Goal: Information Seeking & Learning: Learn about a topic

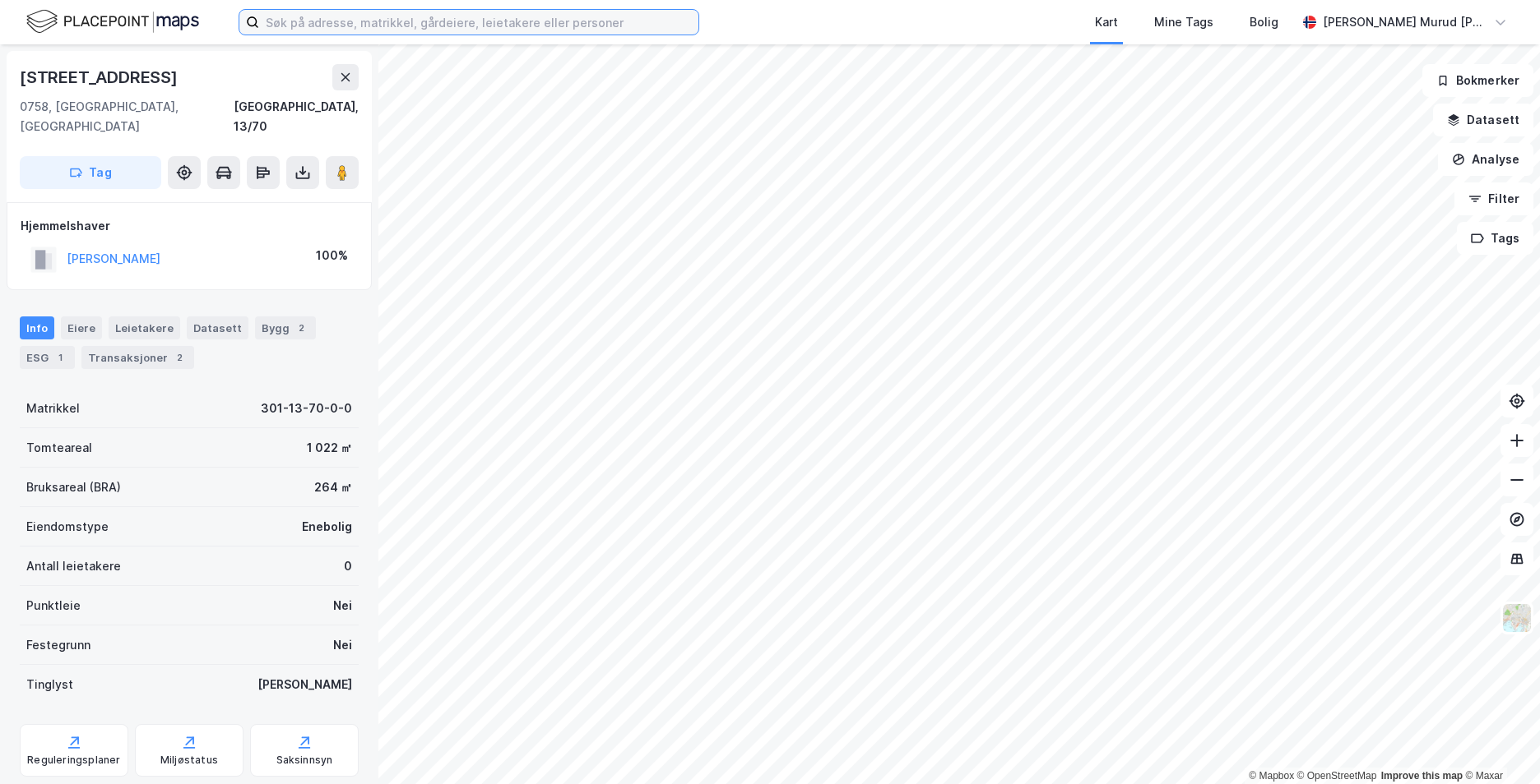
click at [452, 16] on input at bounding box center [479, 22] width 440 height 25
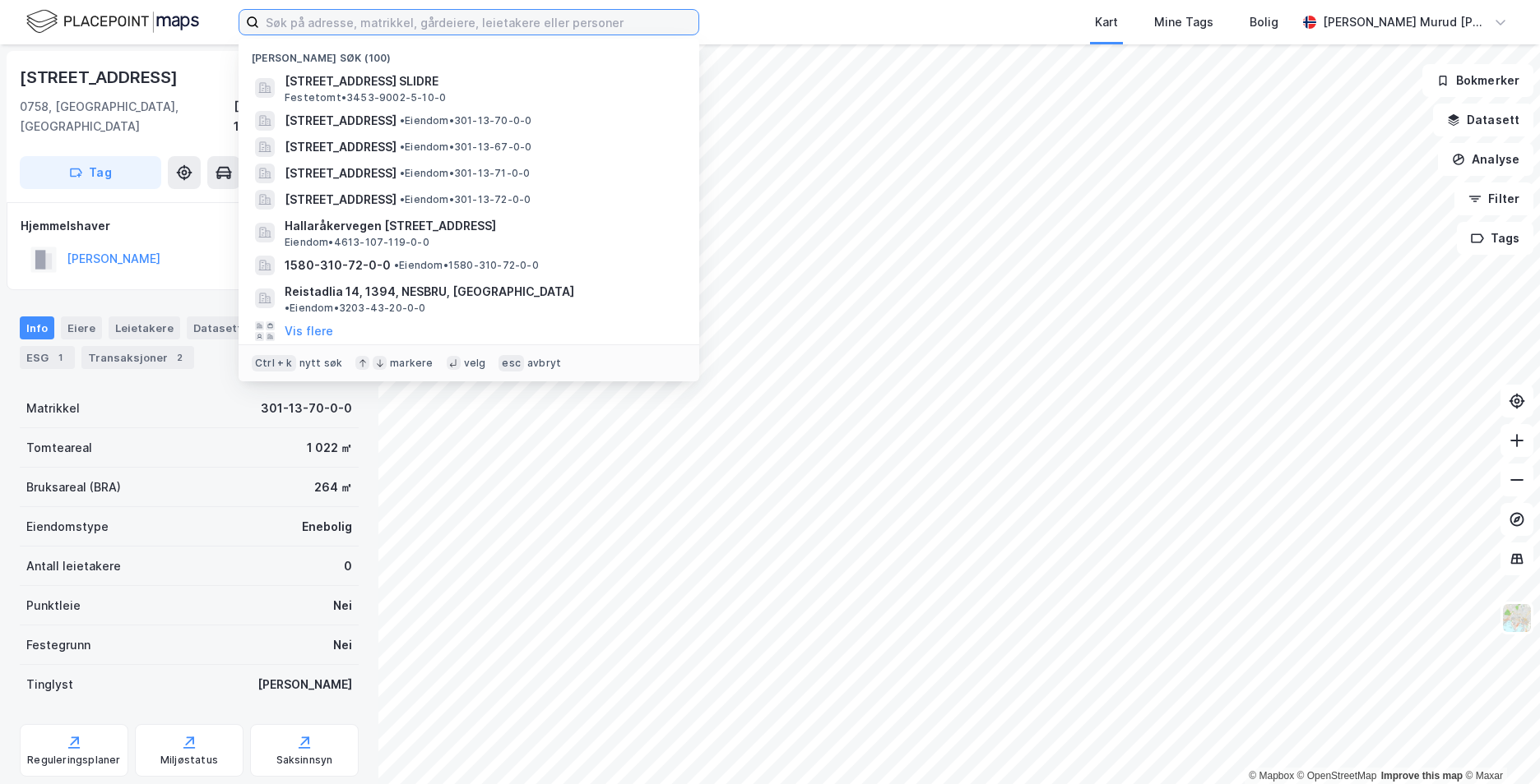
paste input "[STREET_ADDRESS]"
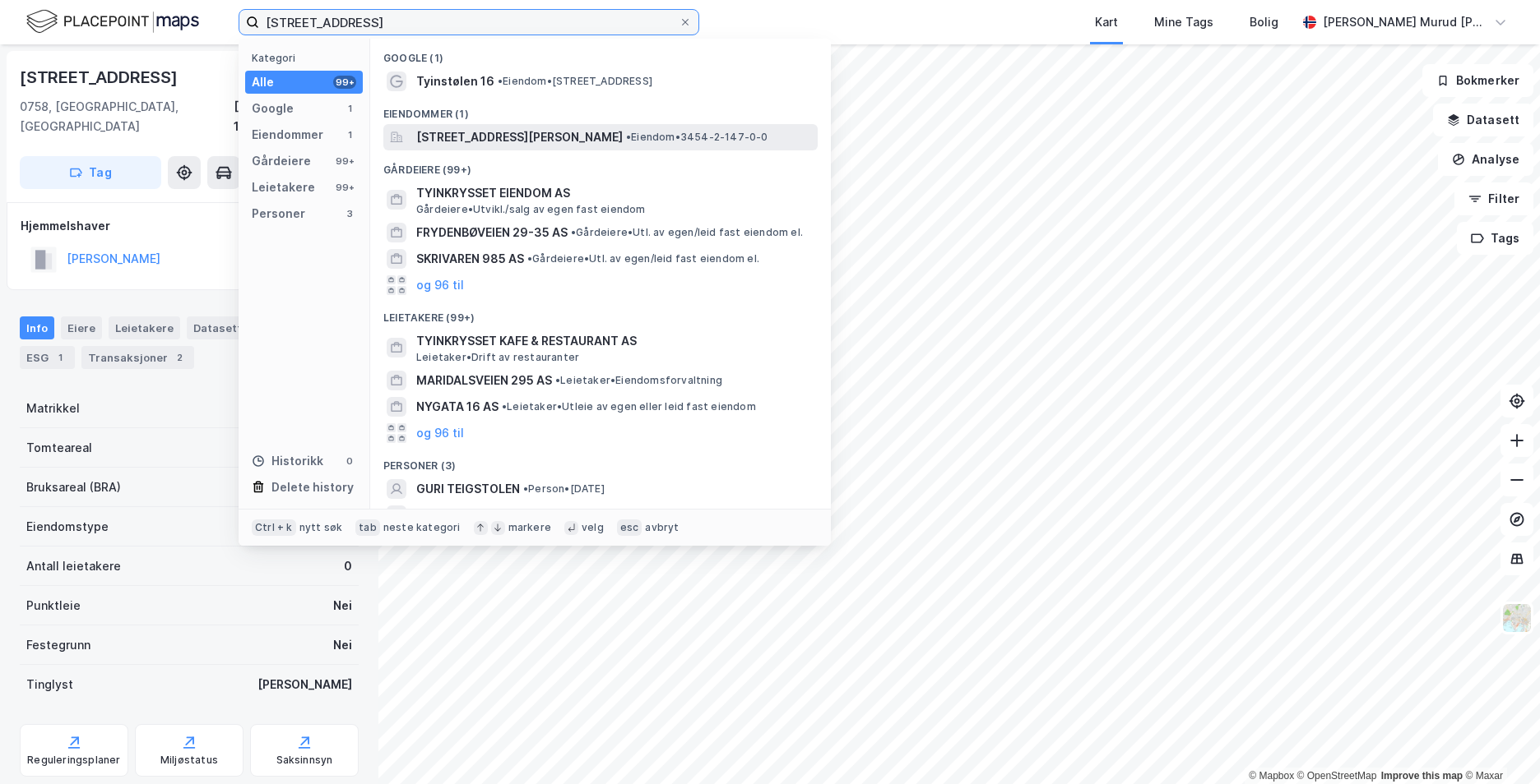
type input "[STREET_ADDRESS]"
click at [503, 145] on span "[STREET_ADDRESS][PERSON_NAME]" at bounding box center [519, 138] width 206 height 20
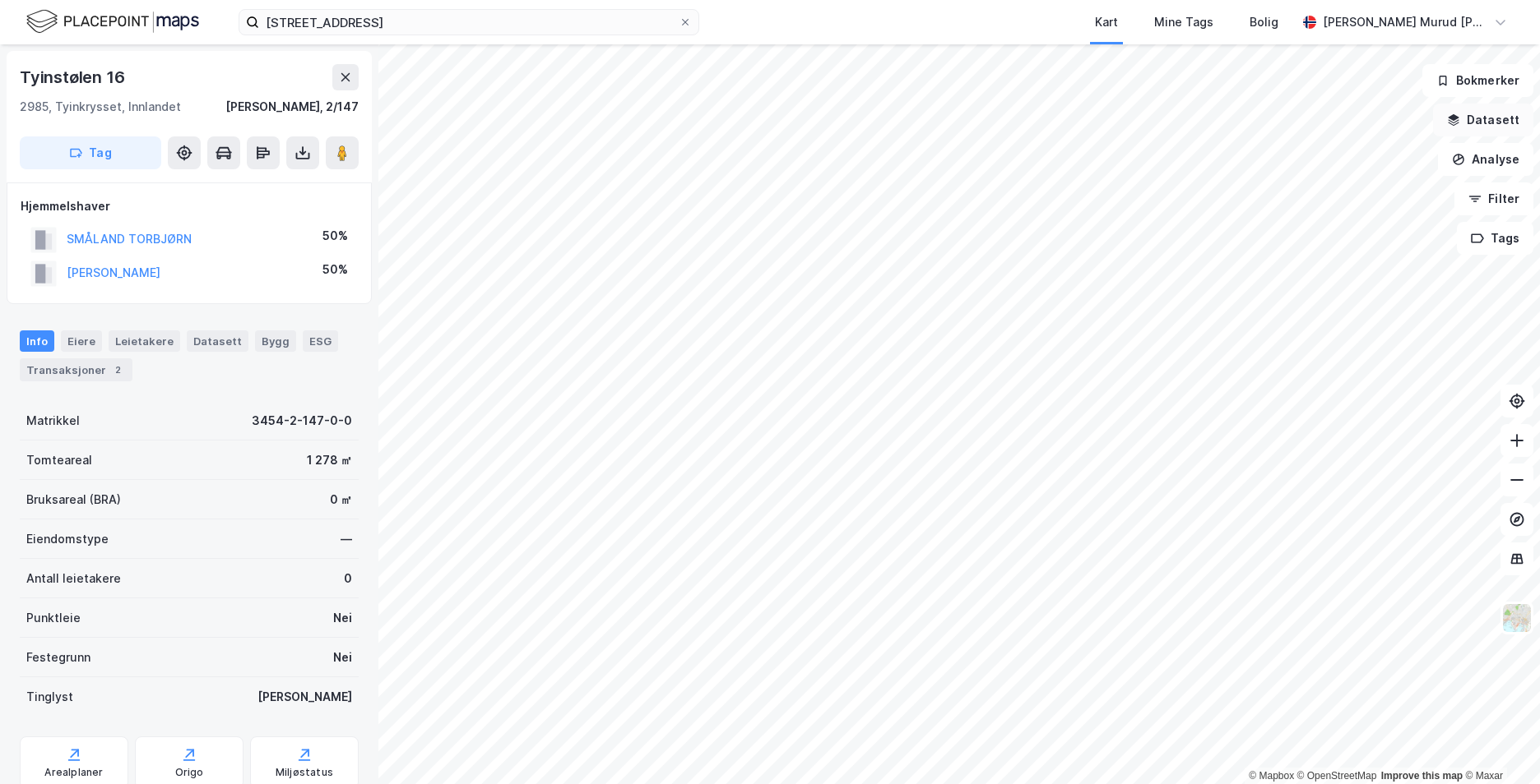
click at [1488, 117] on button "Datasett" at bounding box center [1483, 120] width 100 height 33
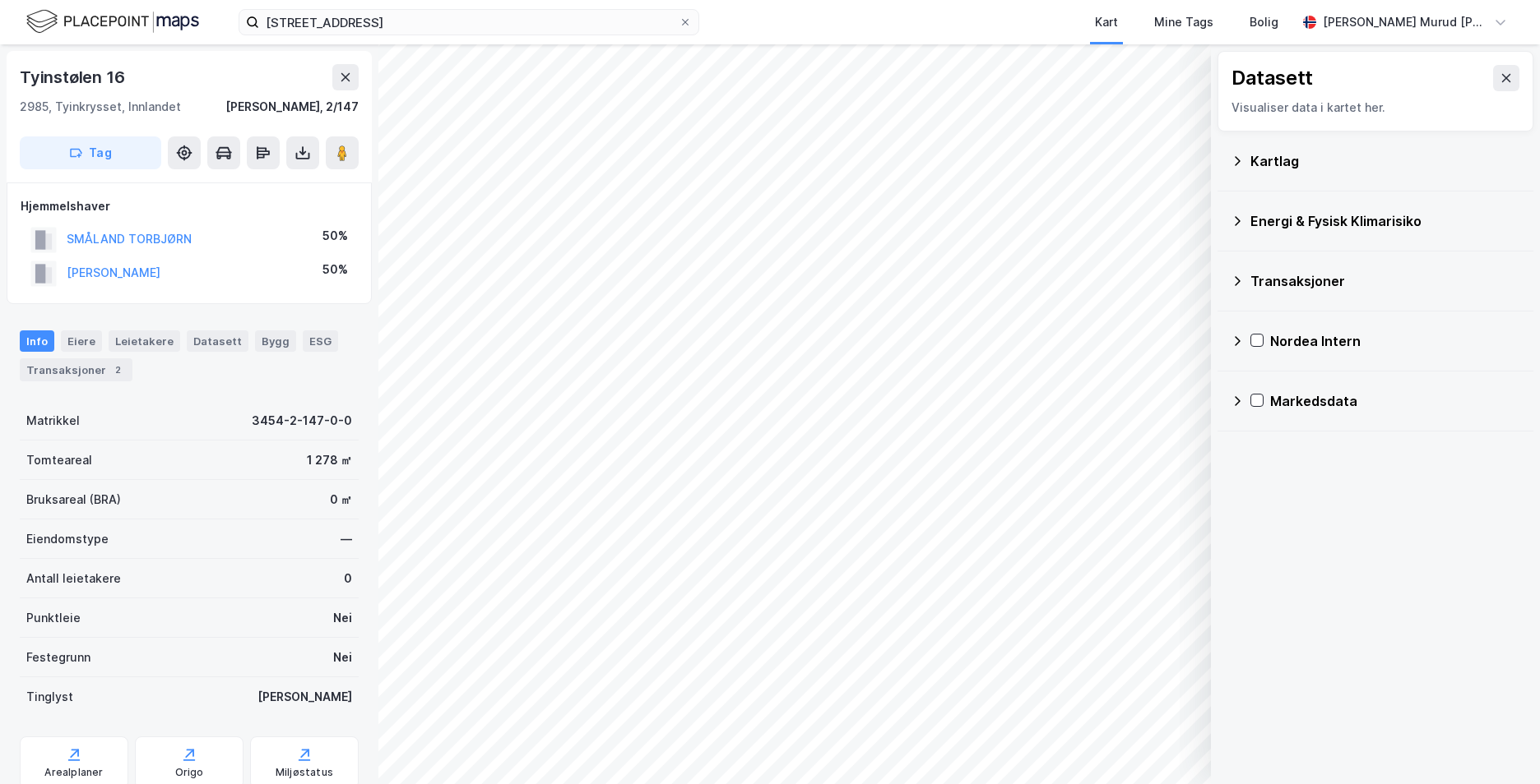
click at [1242, 158] on icon at bounding box center [1237, 160] width 13 height 13
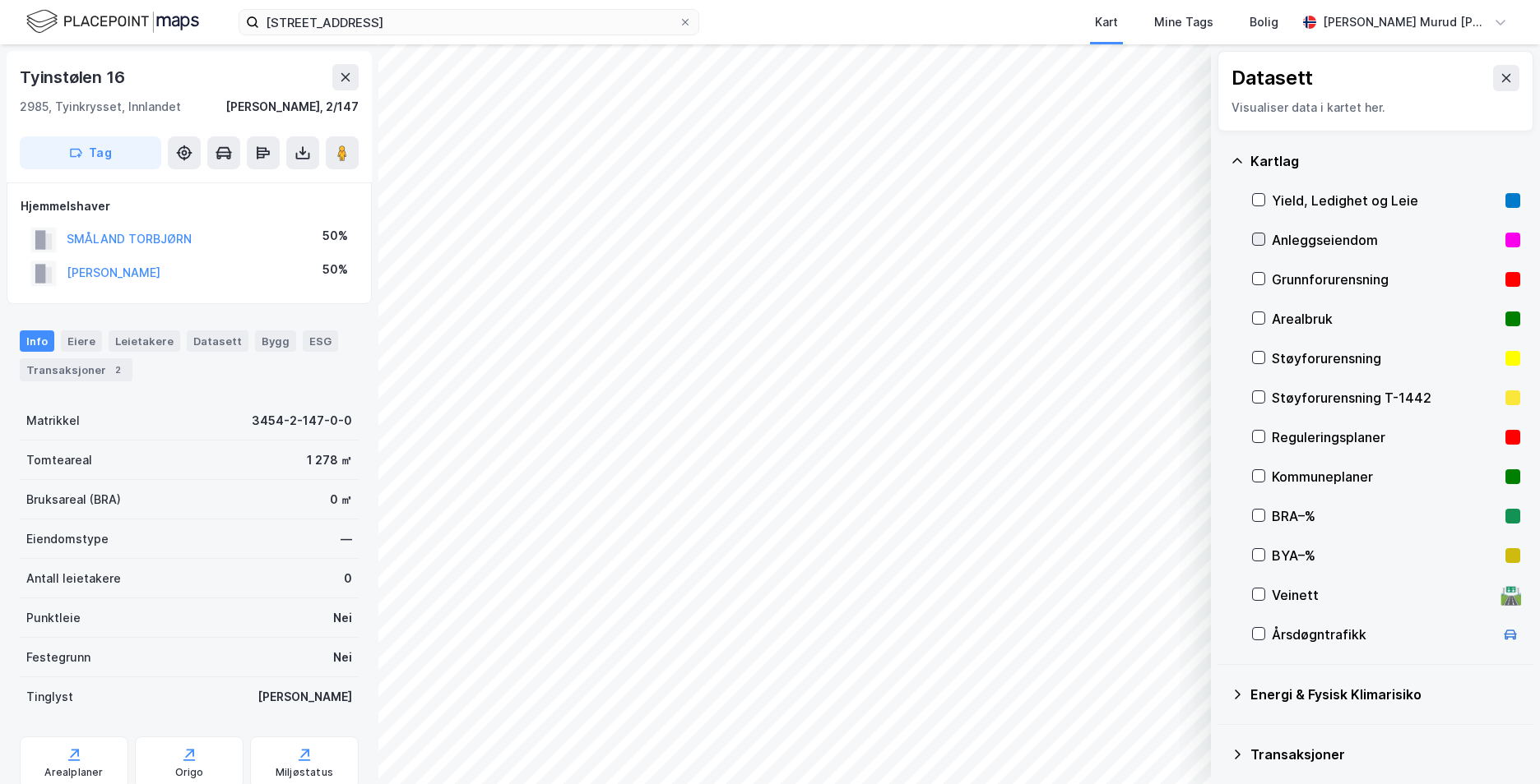
click at [1256, 240] on icon at bounding box center [1259, 240] width 12 height 12
click at [1263, 232] on div "Anleggseiendom" at bounding box center [1386, 241] width 268 height 40
click at [1260, 278] on icon at bounding box center [1259, 279] width 12 height 12
click at [1238, 158] on icon at bounding box center [1237, 159] width 10 height 5
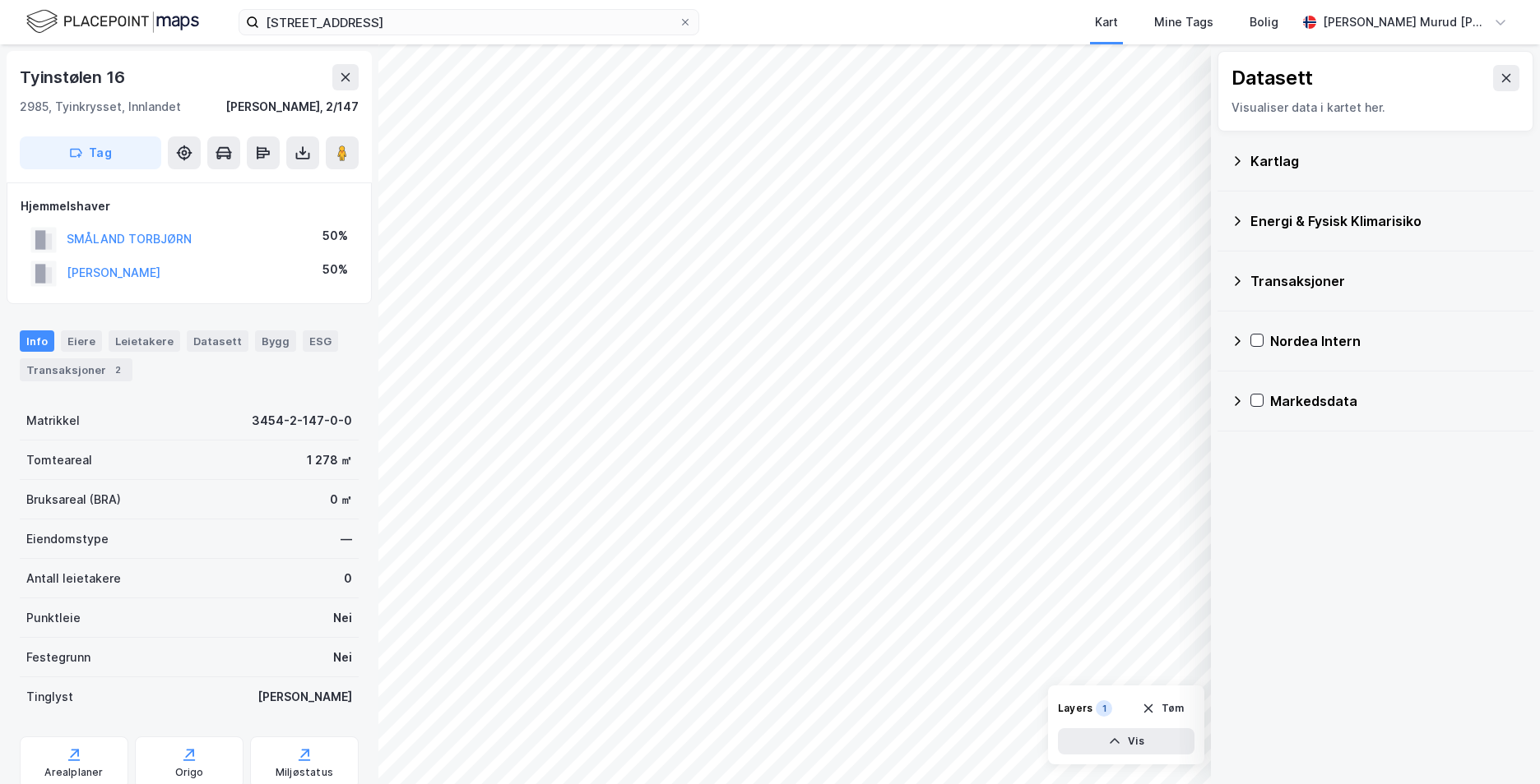
click at [1240, 226] on icon at bounding box center [1237, 221] width 13 height 13
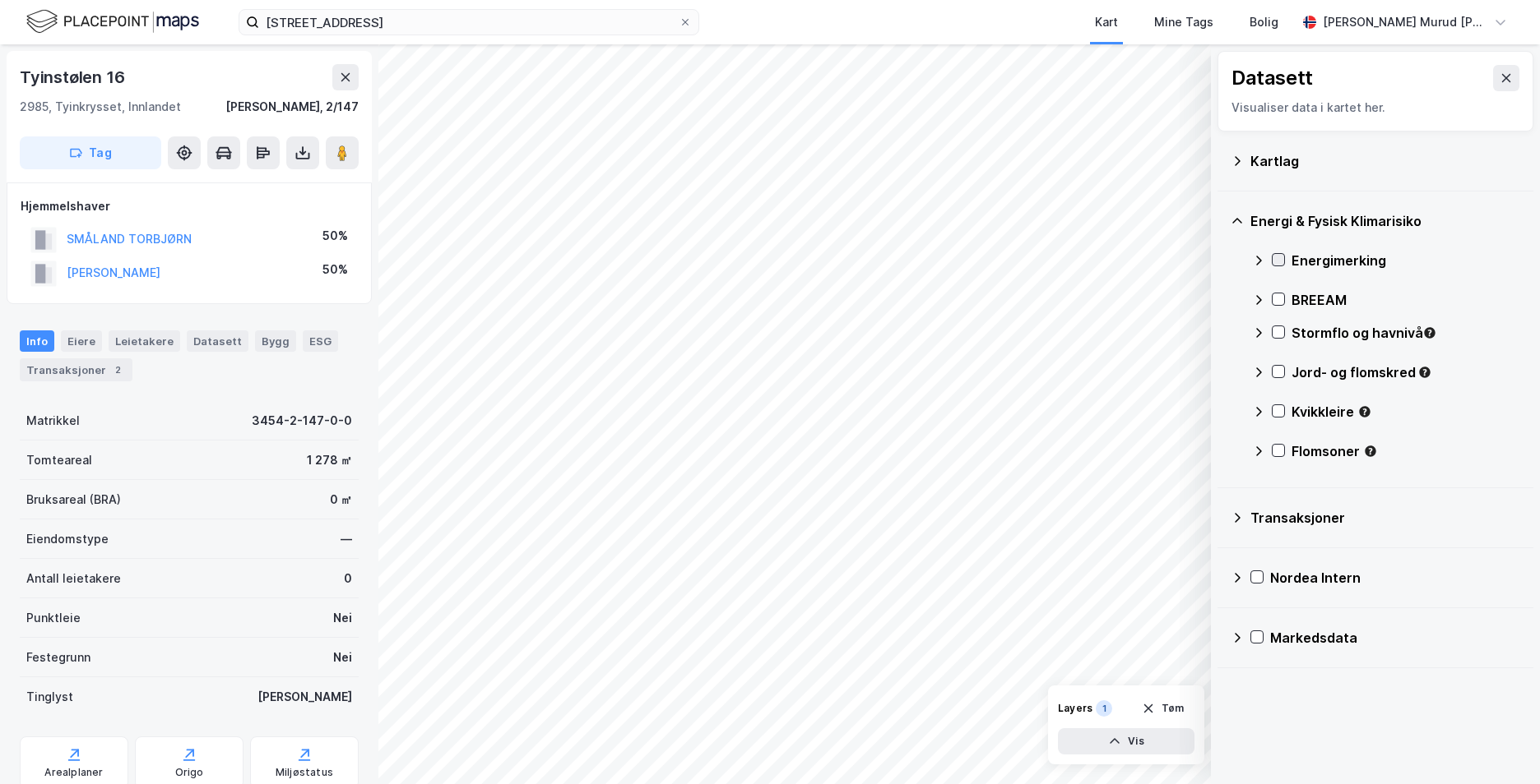
click at [1280, 259] on icon at bounding box center [1279, 260] width 12 height 12
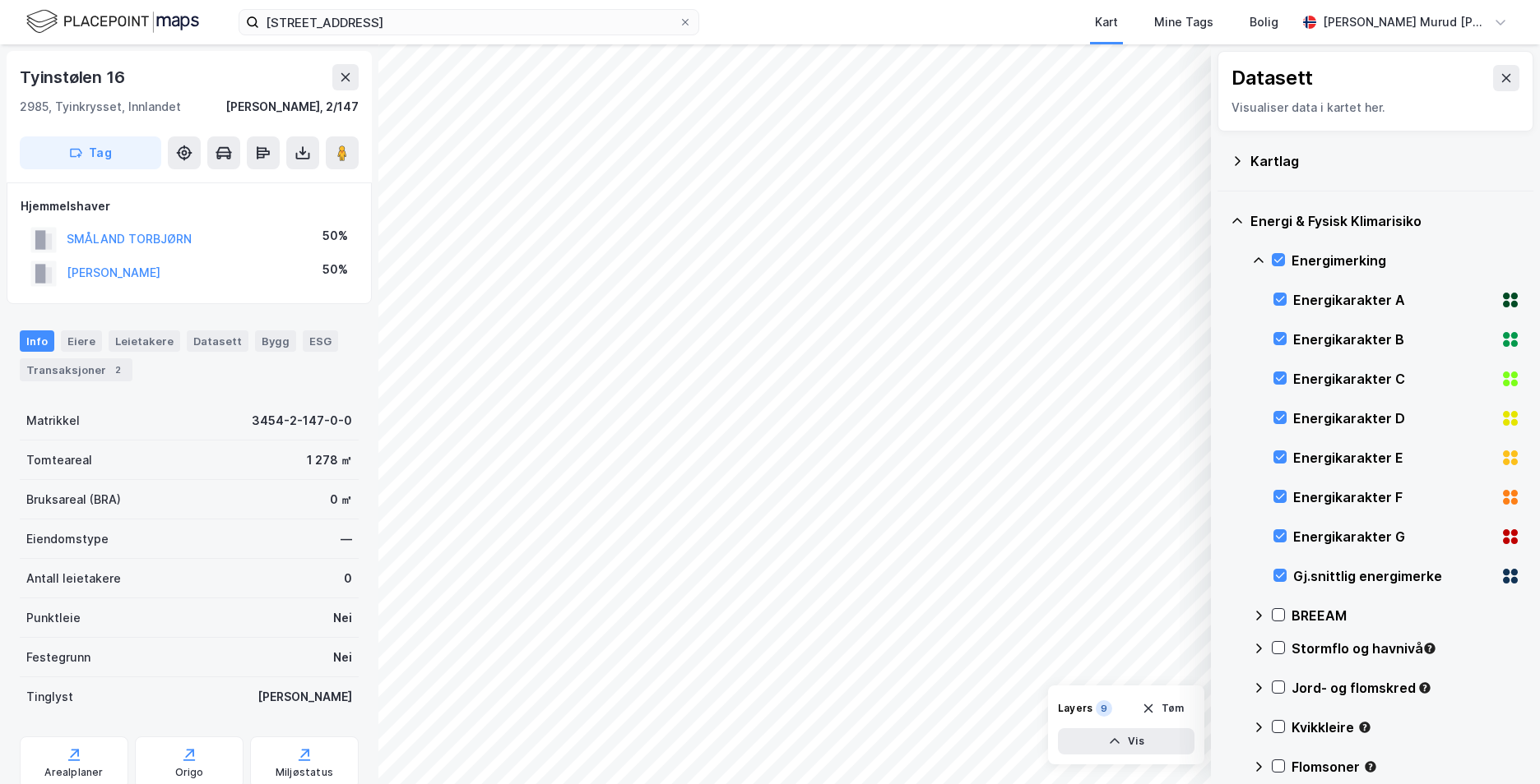
click at [1257, 252] on div "Energimerking" at bounding box center [1386, 260] width 268 height 40
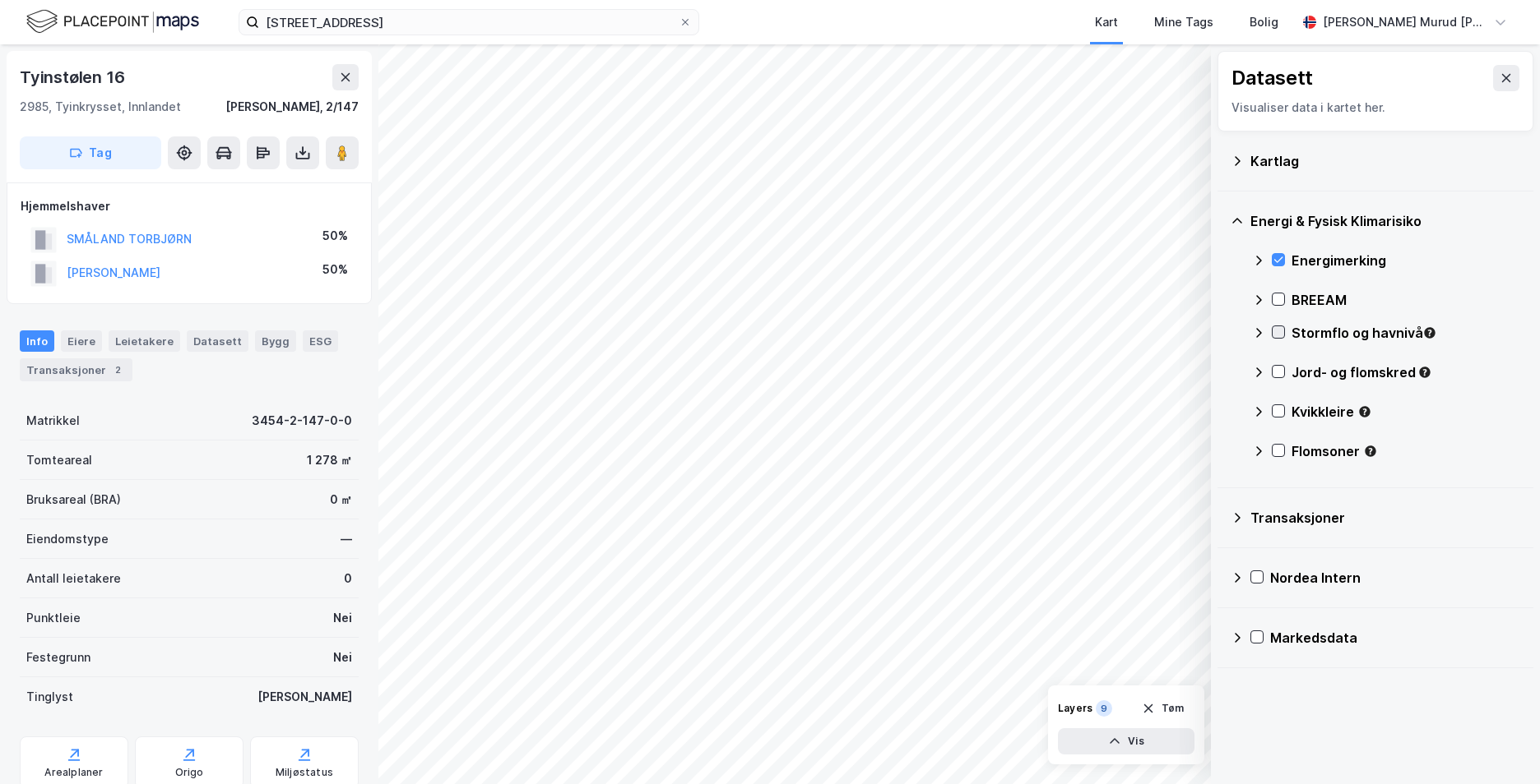
click at [1280, 331] on icon at bounding box center [1279, 333] width 12 height 12
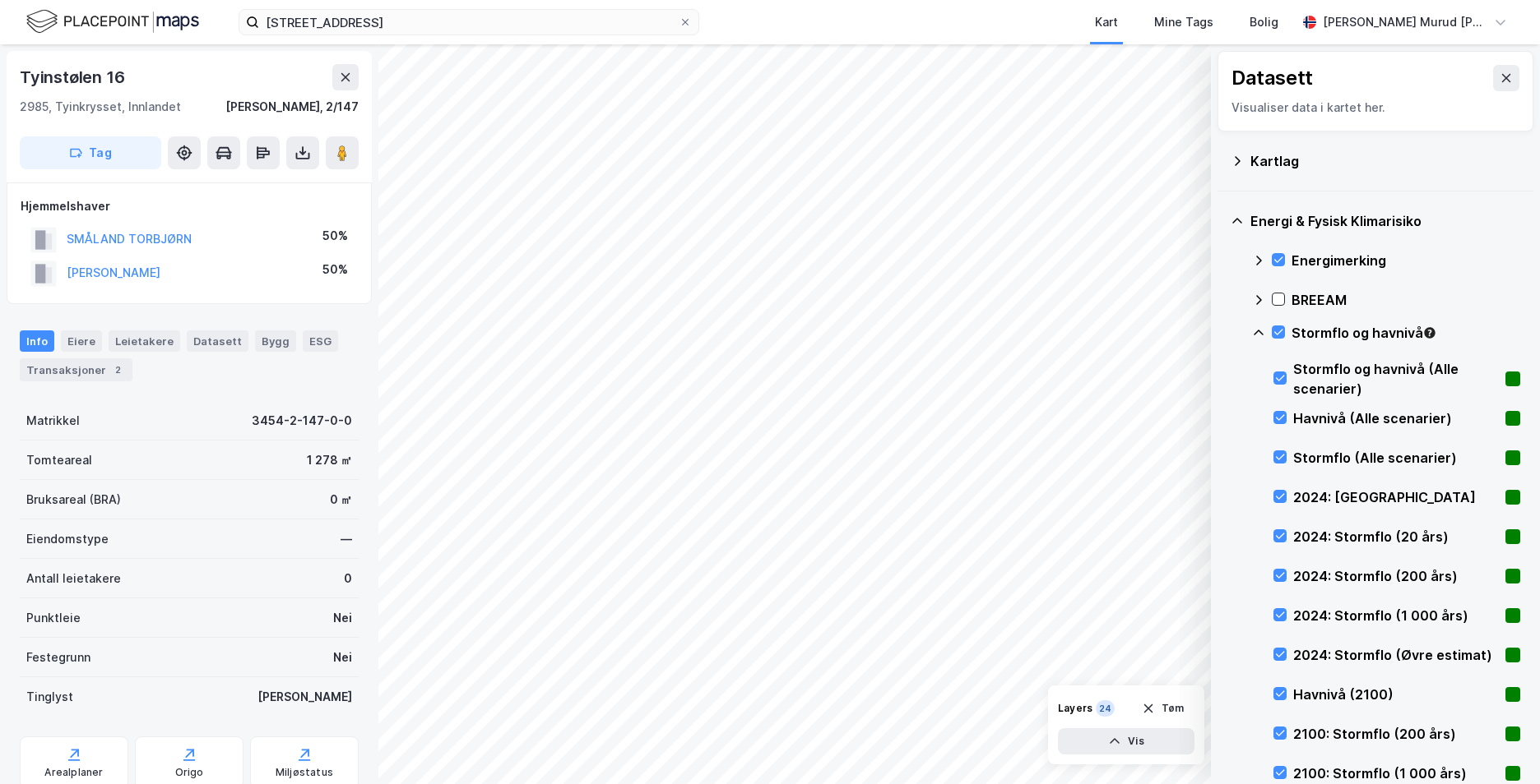
click at [1262, 331] on icon at bounding box center [1258, 333] width 13 height 13
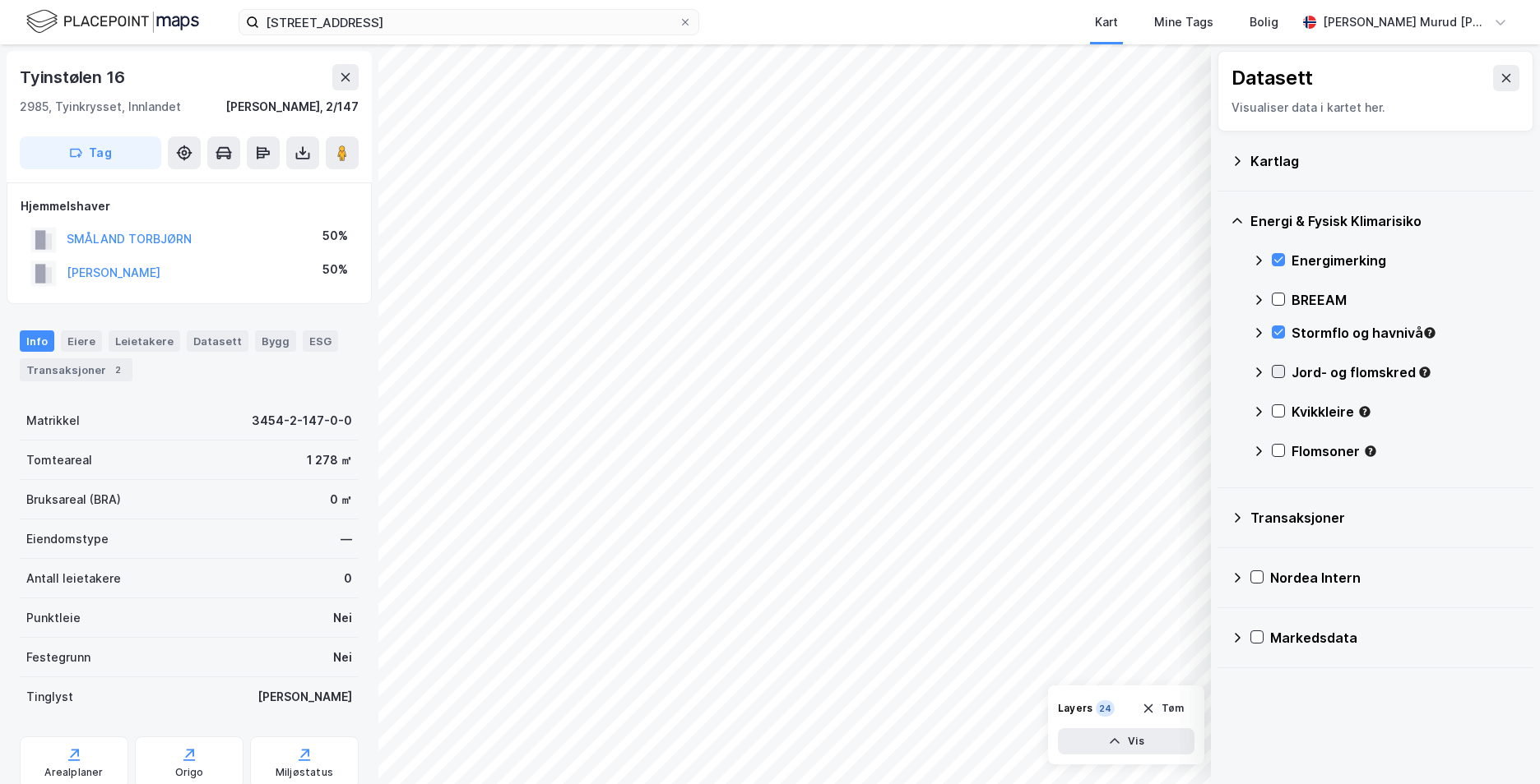
click at [1280, 374] on icon at bounding box center [1279, 372] width 12 height 12
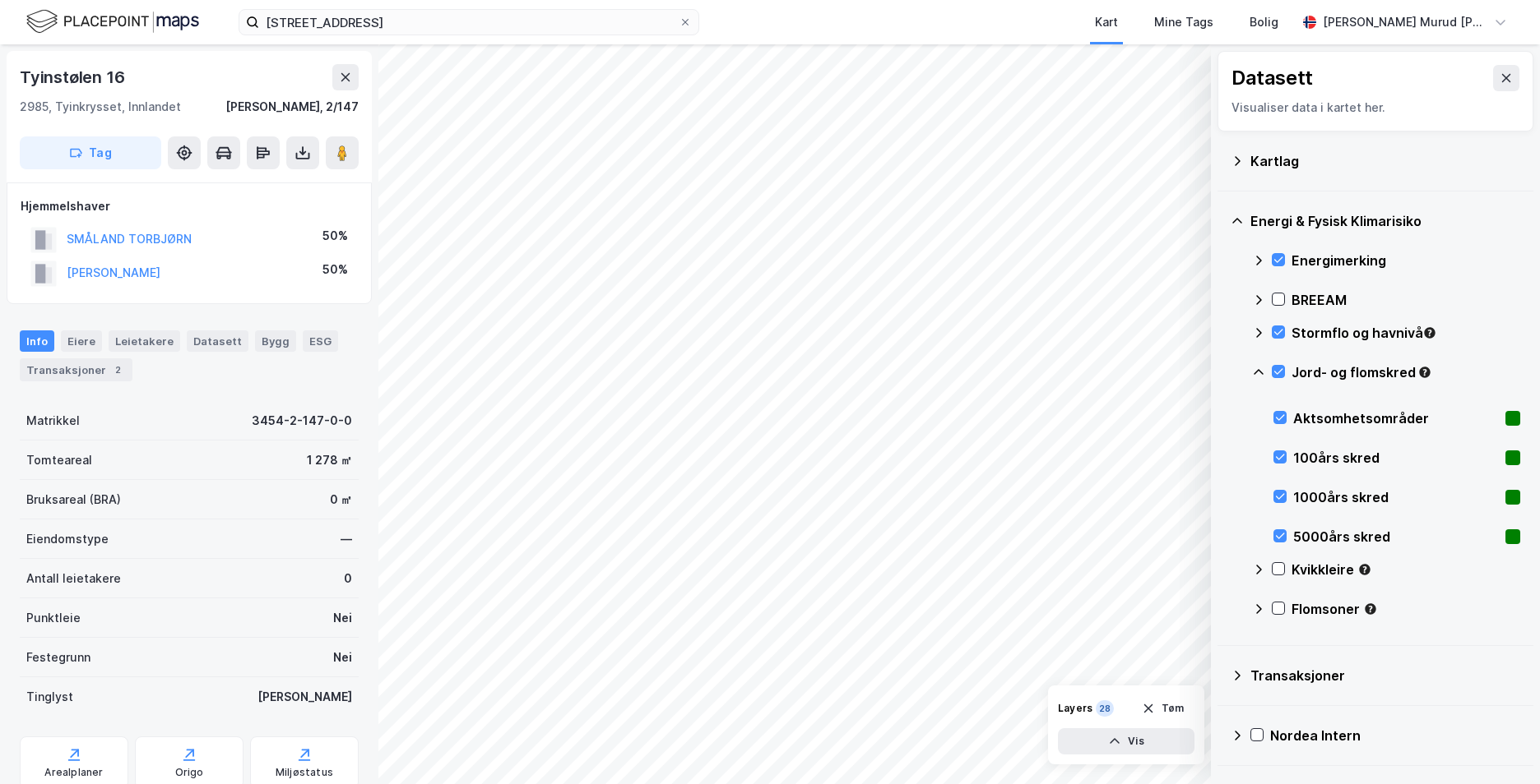
click at [1257, 369] on icon at bounding box center [1258, 372] width 13 height 13
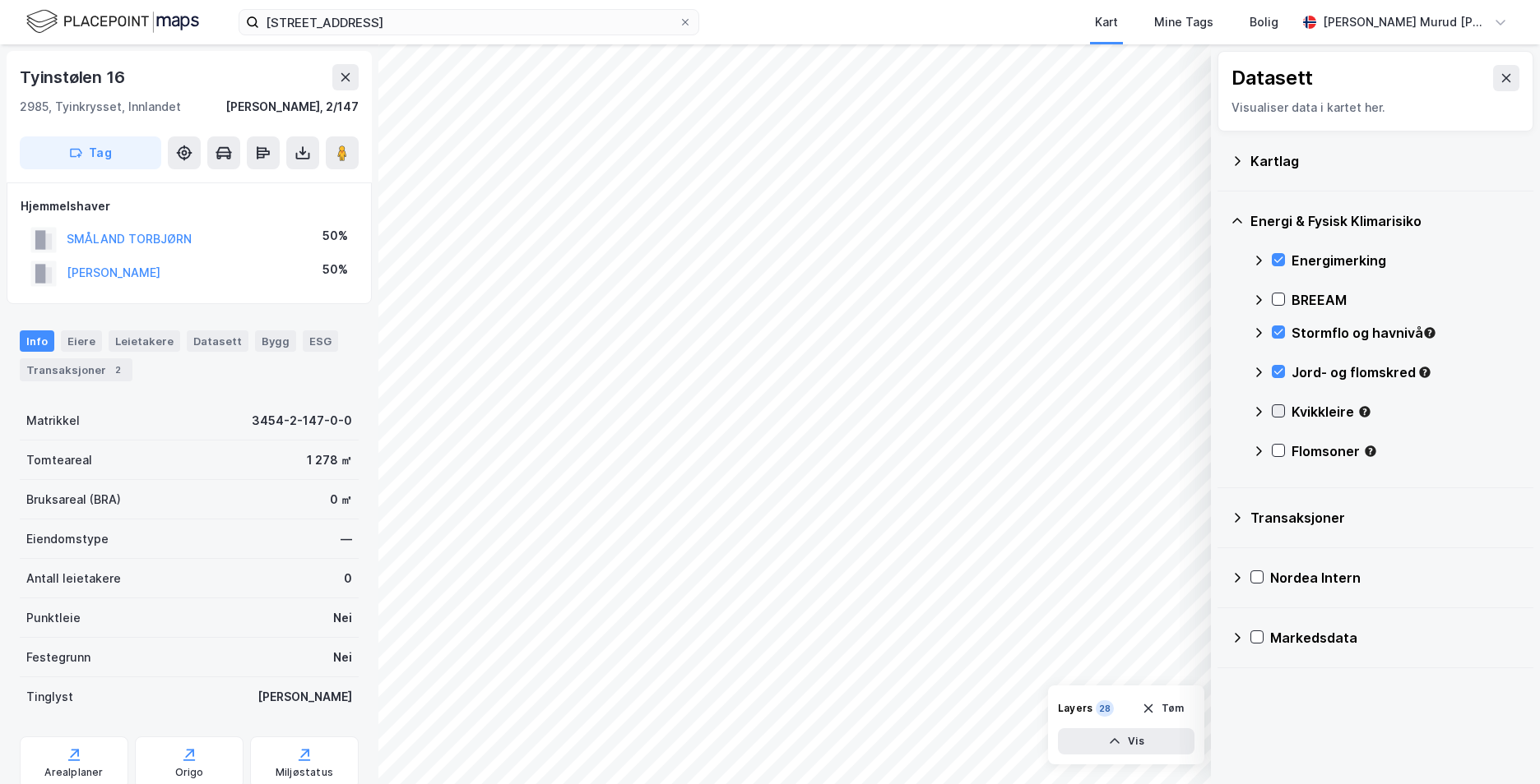
click at [1280, 413] on icon at bounding box center [1279, 412] width 9 height 6
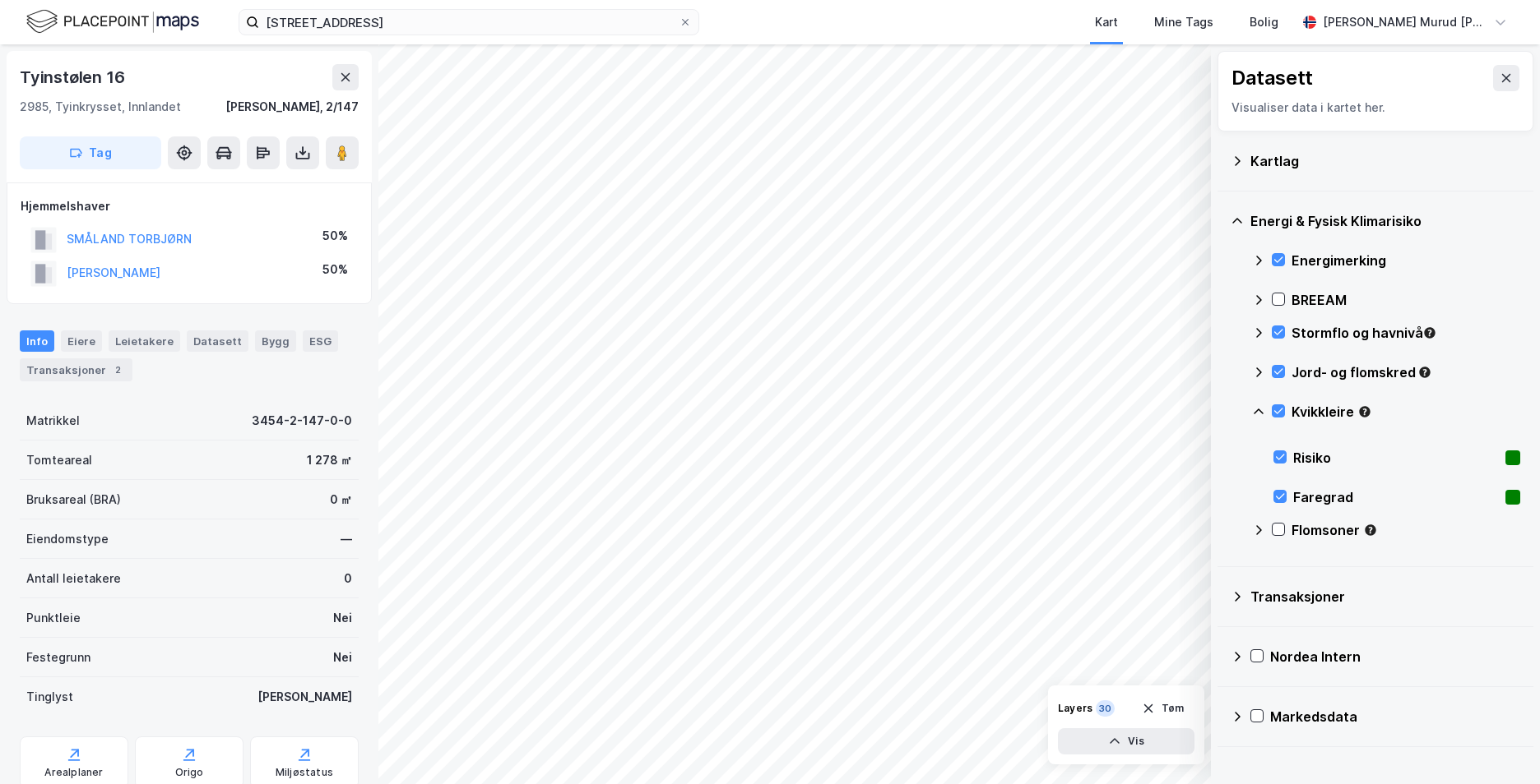
click at [1261, 413] on icon at bounding box center [1258, 412] width 13 height 13
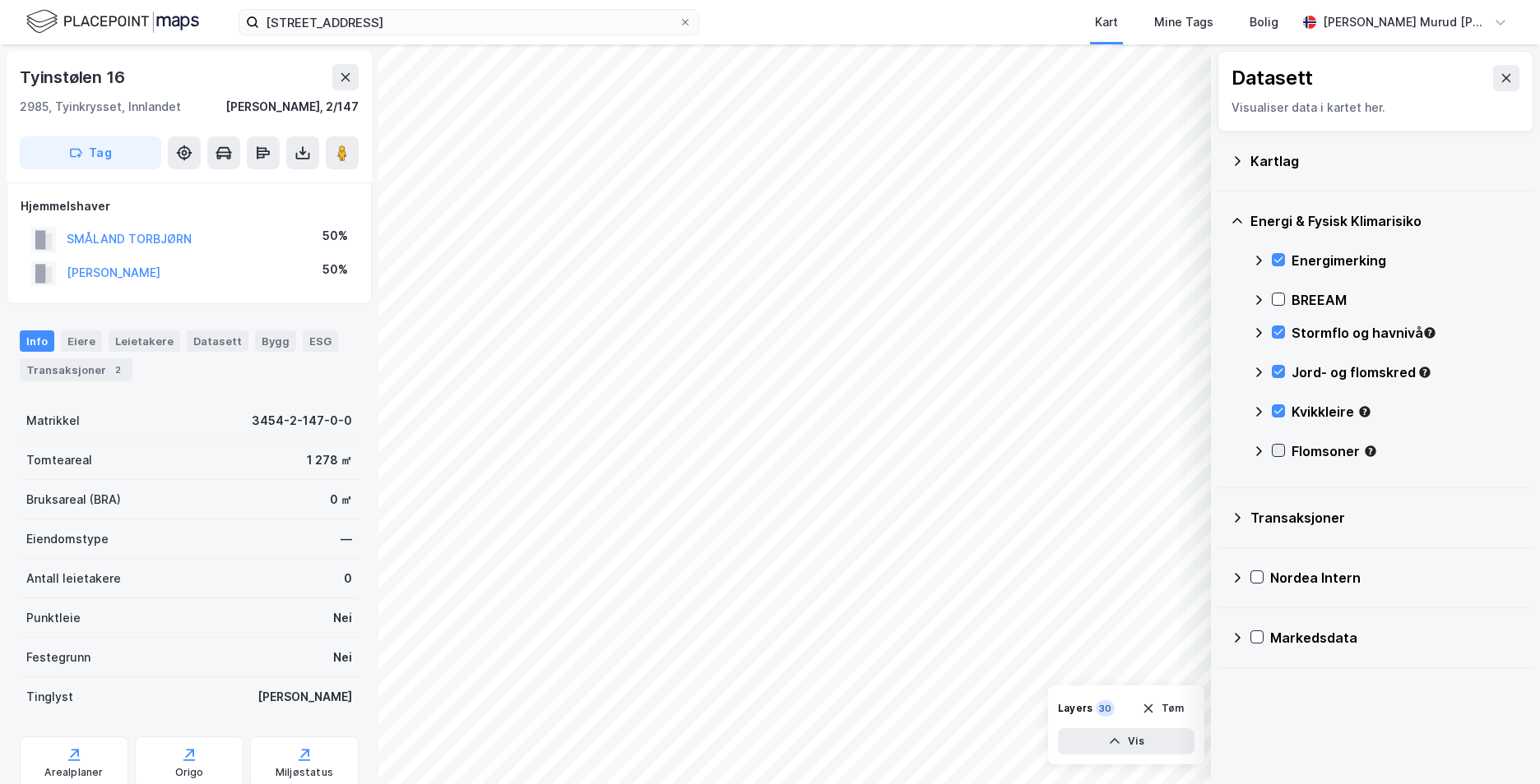
click at [1280, 449] on icon at bounding box center [1279, 450] width 12 height 12
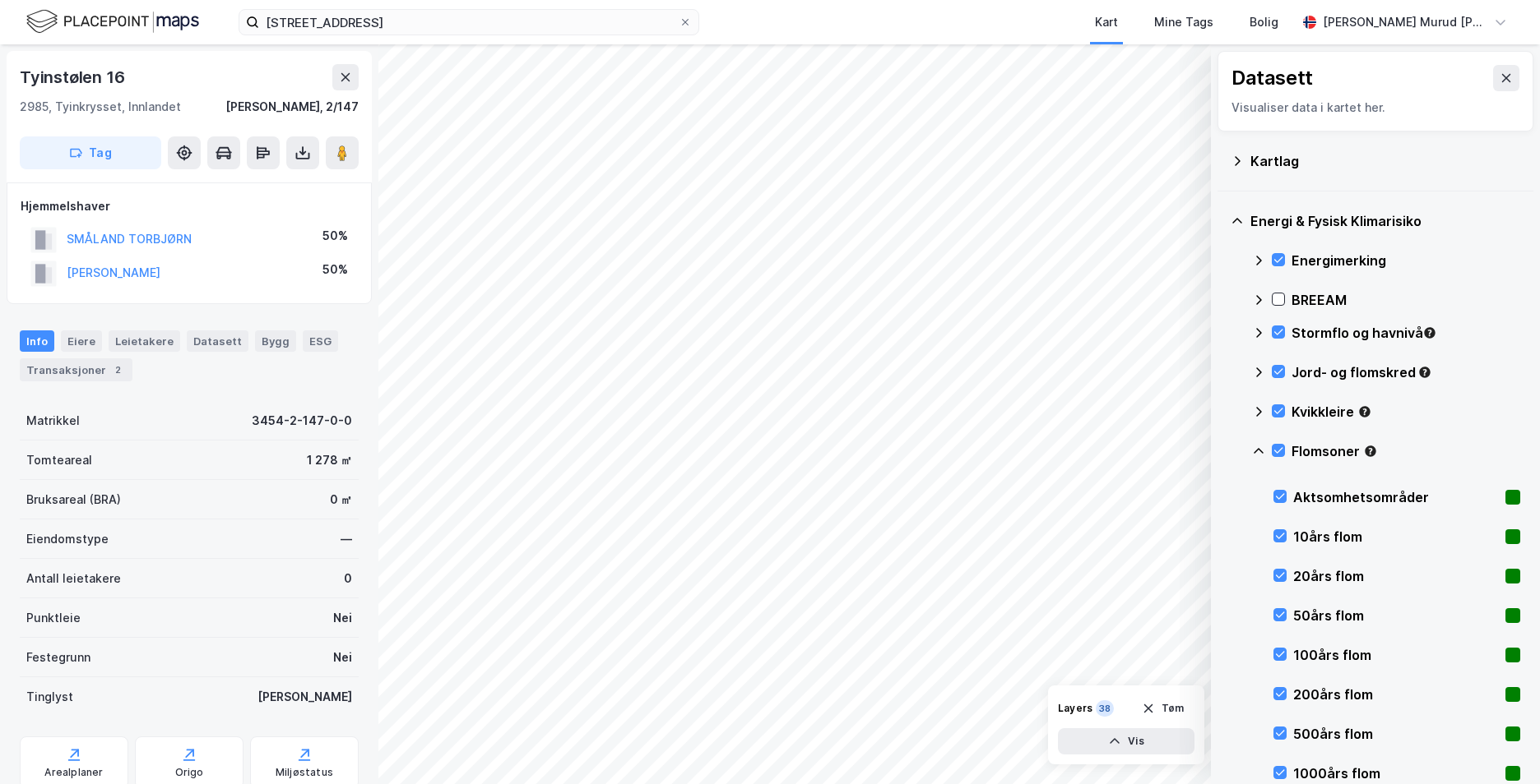
click at [1265, 446] on icon at bounding box center [1258, 450] width 13 height 13
